Goal: Find contact information: Find contact information

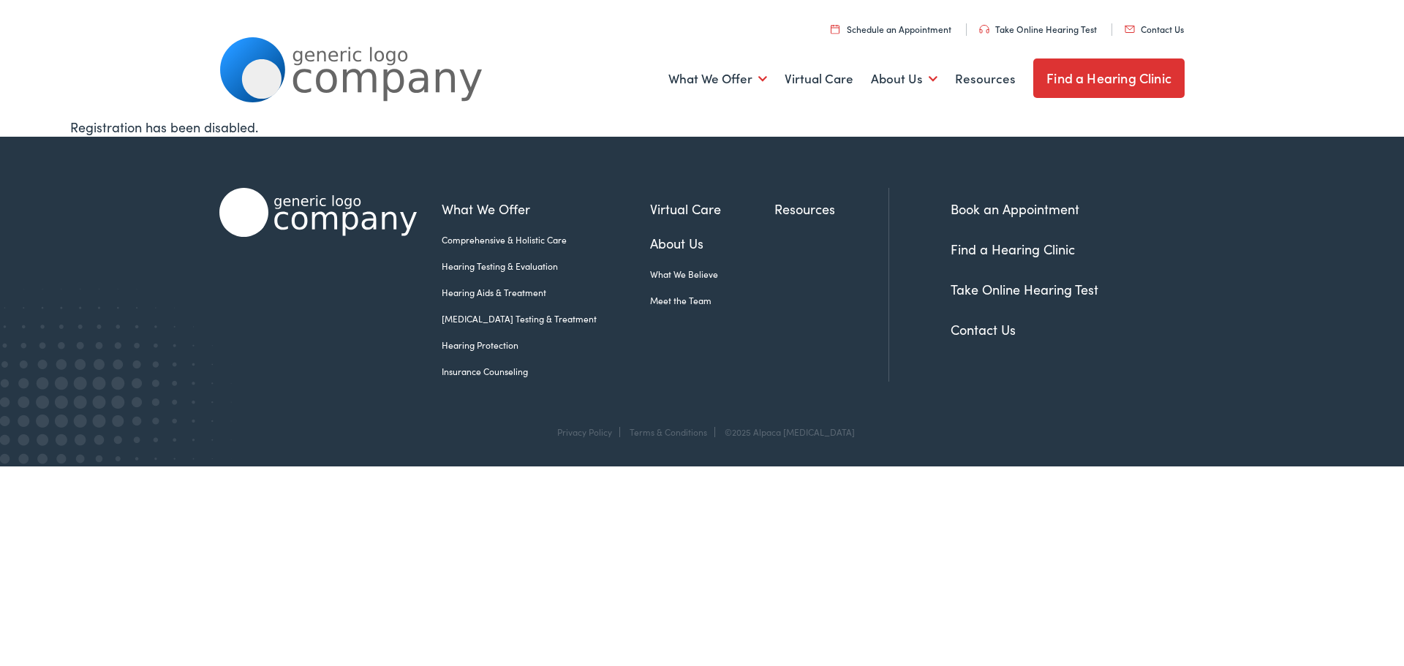
click at [1148, 20] on ul "Schedule an Appointment Take Online [MEDICAL_DATA] Contact Us Find a Hearing Cl…" at bounding box center [706, 28] width 975 height 20
click at [1149, 30] on link "Contact Us" at bounding box center [1153, 29] width 59 height 12
